Goal: Check status: Check status

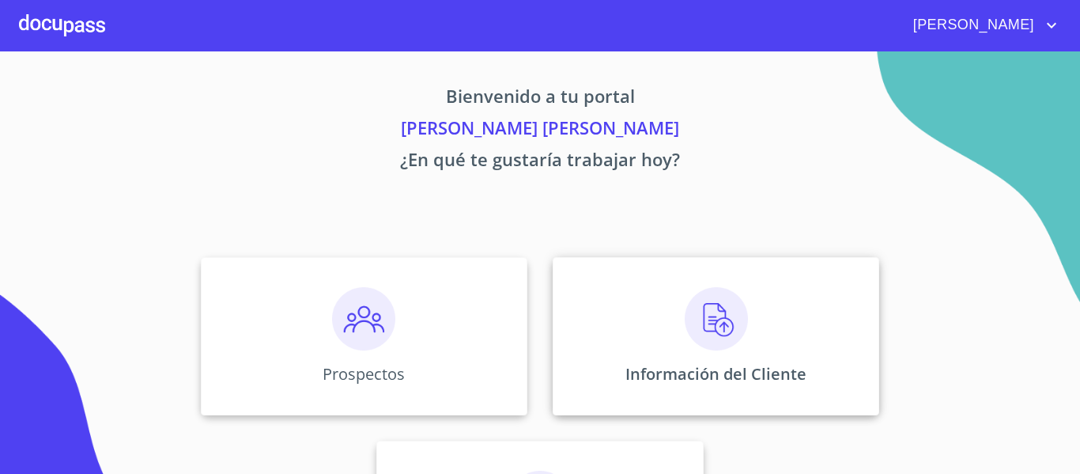
click at [700, 366] on p "Información del Cliente" at bounding box center [716, 373] width 181 height 21
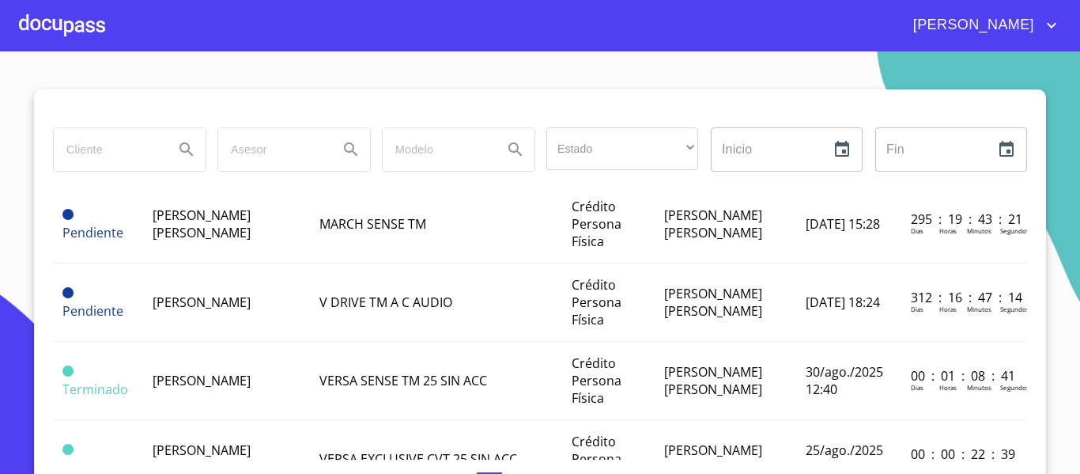
scroll to position [395, 0]
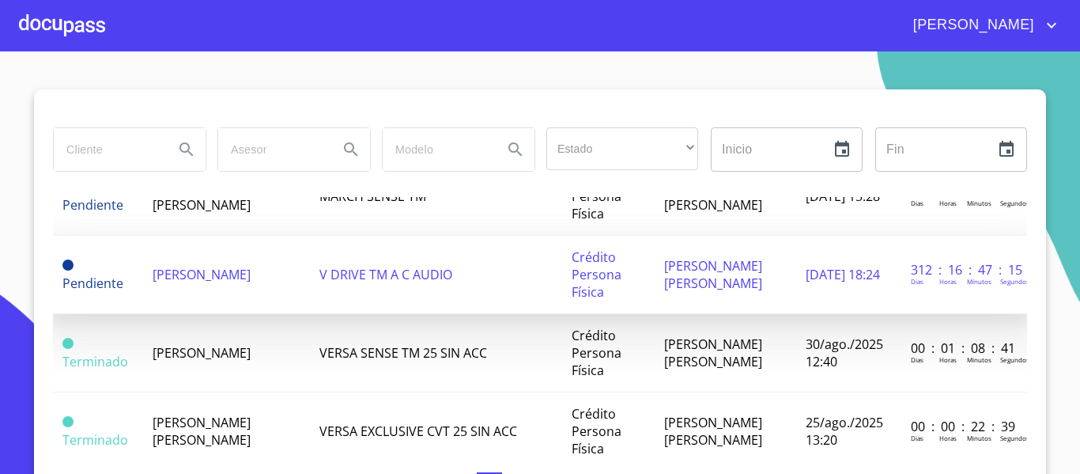
click at [463, 261] on td "V DRIVE TM A C AUDIO" at bounding box center [436, 275] width 252 height 78
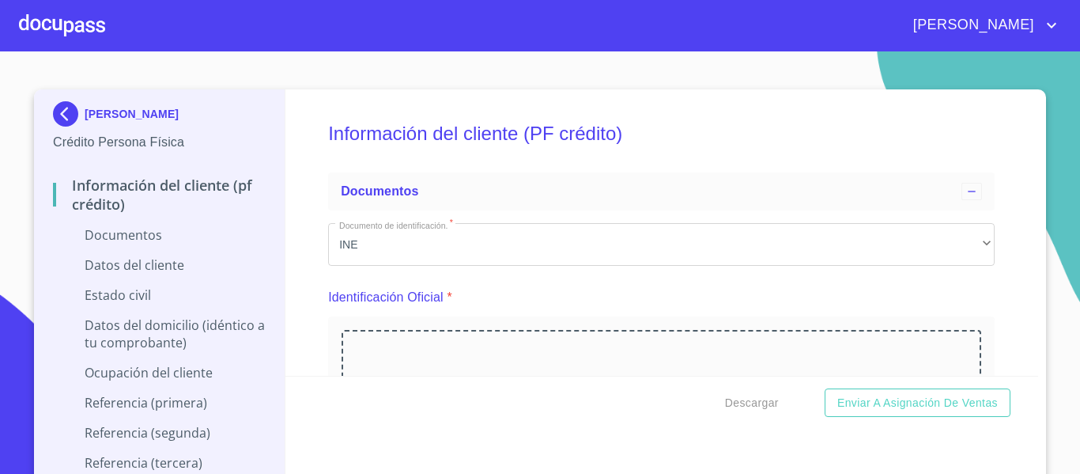
click at [28, 21] on div at bounding box center [62, 25] width 86 height 51
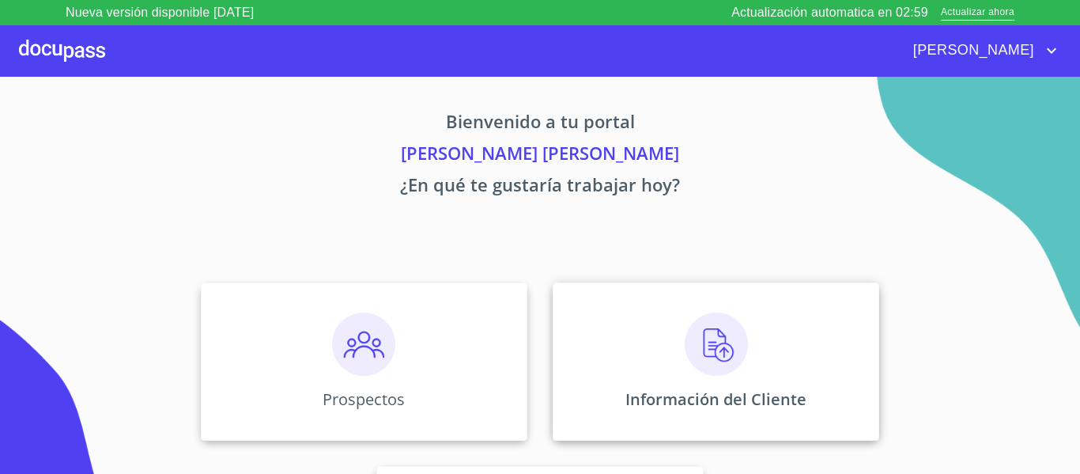
click at [660, 399] on p "Información del Cliente" at bounding box center [716, 398] width 181 height 21
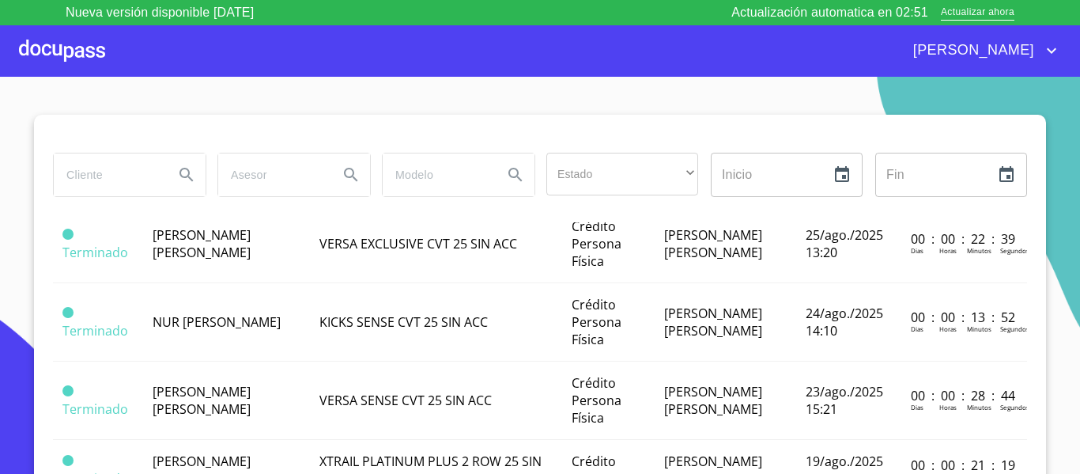
scroll to position [633, 0]
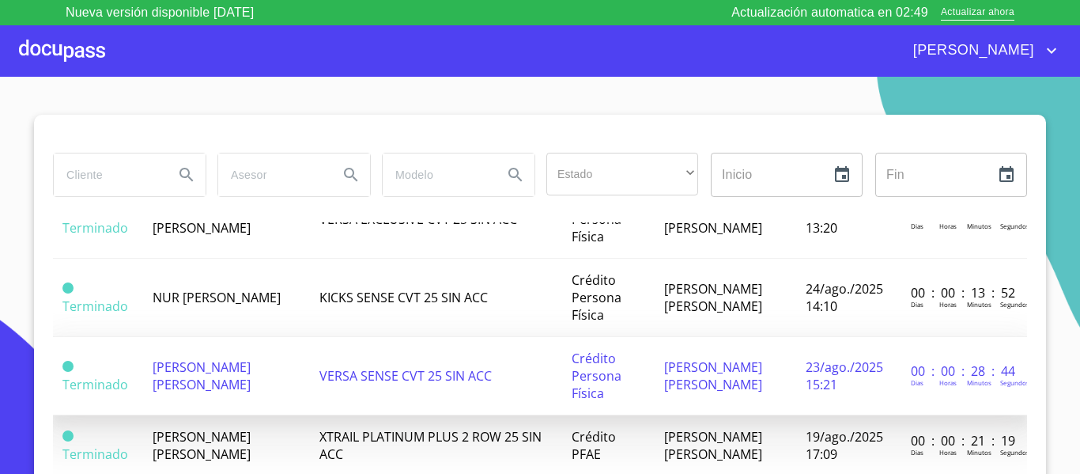
click at [317, 384] on td "VERSA SENSE CVT 25 SIN ACC" at bounding box center [436, 376] width 252 height 78
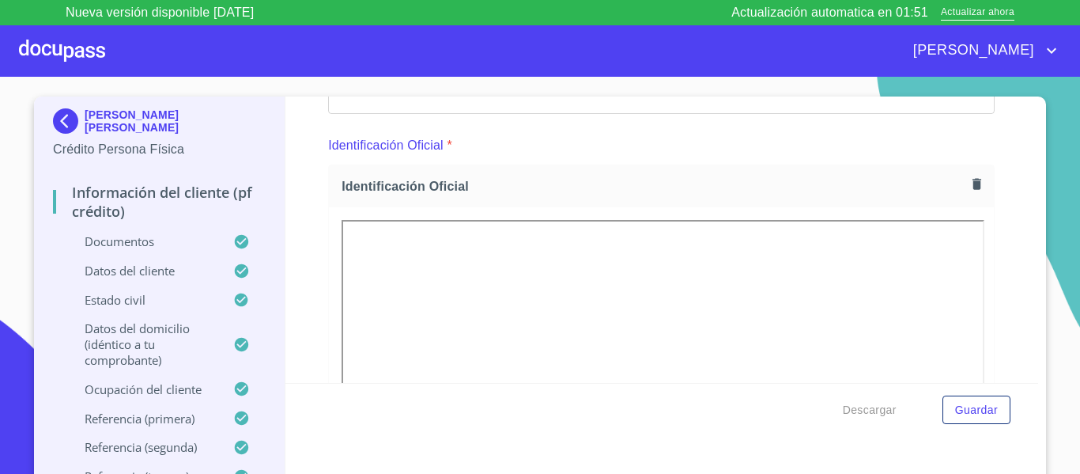
scroll to position [158, 0]
